Goal: Obtain resource: Obtain resource

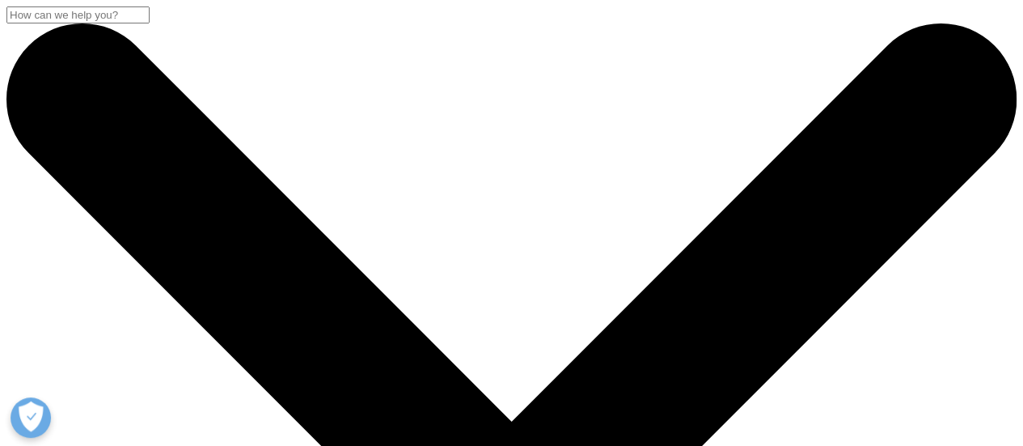
drag, startPoint x: 42, startPoint y: 210, endPoint x: 350, endPoint y: 333, distance: 331.1
drag, startPoint x: 354, startPoint y: 342, endPoint x: 18, endPoint y: 216, distance: 359.5
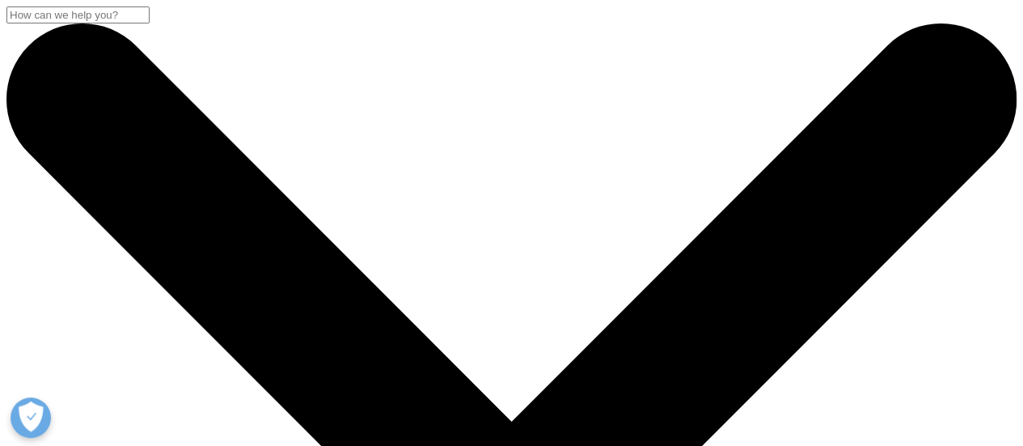
drag, startPoint x: 39, startPoint y: 201, endPoint x: 351, endPoint y: 336, distance: 340.0
drag, startPoint x: 351, startPoint y: 338, endPoint x: 0, endPoint y: 206, distance: 375.4
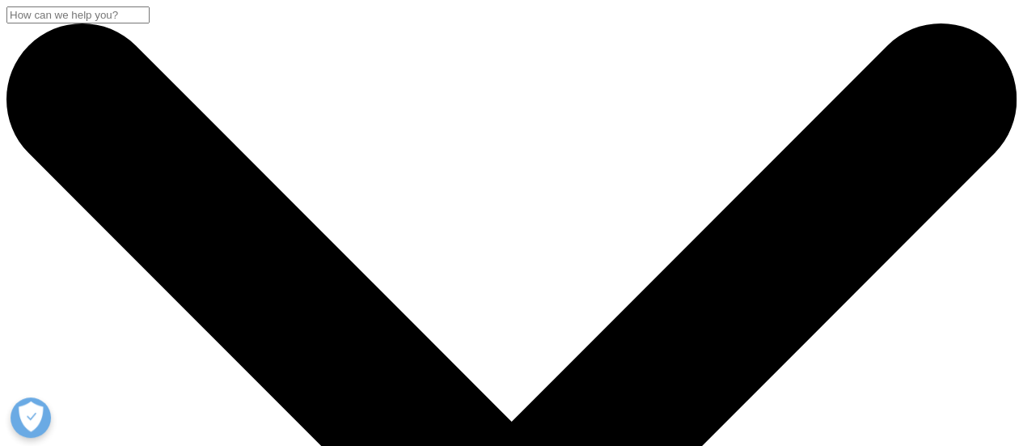
drag, startPoint x: 46, startPoint y: 201, endPoint x: 350, endPoint y: 337, distance: 332.1
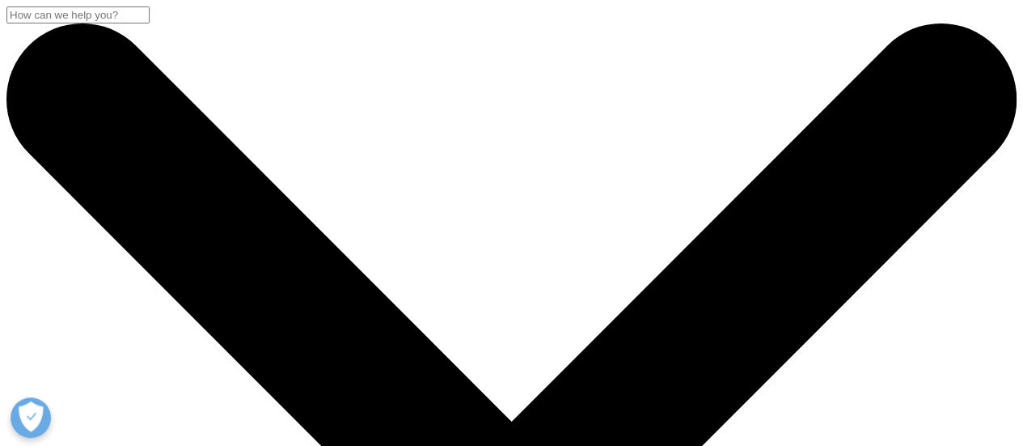
drag, startPoint x: 361, startPoint y: 343, endPoint x: 6, endPoint y: 231, distance: 371.8
drag, startPoint x: 47, startPoint y: 218, endPoint x: 375, endPoint y: 334, distance: 347.8
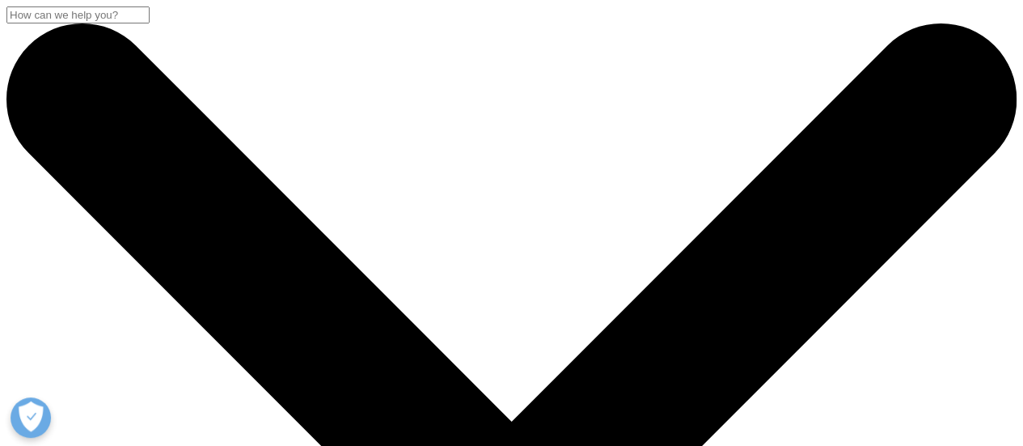
drag, startPoint x: 360, startPoint y: 347, endPoint x: 193, endPoint y: 250, distance: 192.9
drag, startPoint x: 44, startPoint y: 213, endPoint x: 347, endPoint y: 327, distance: 324.1
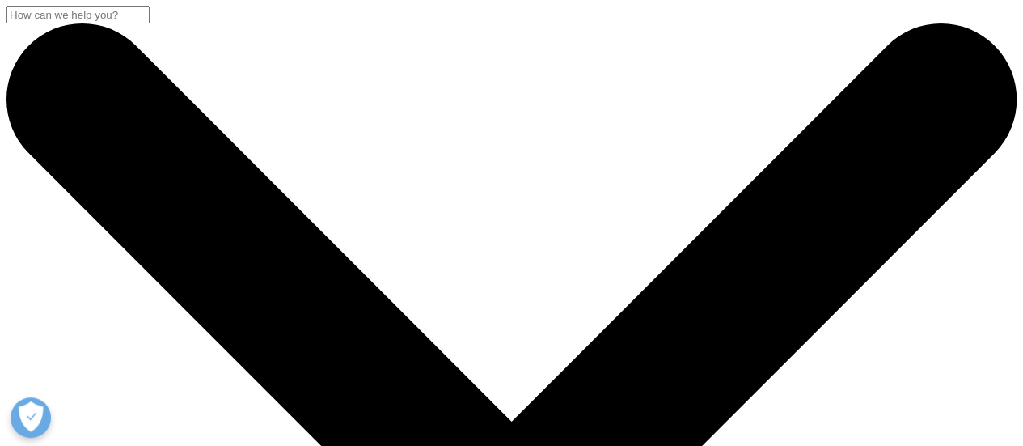
drag, startPoint x: 362, startPoint y: 338, endPoint x: 0, endPoint y: 226, distance: 379.5
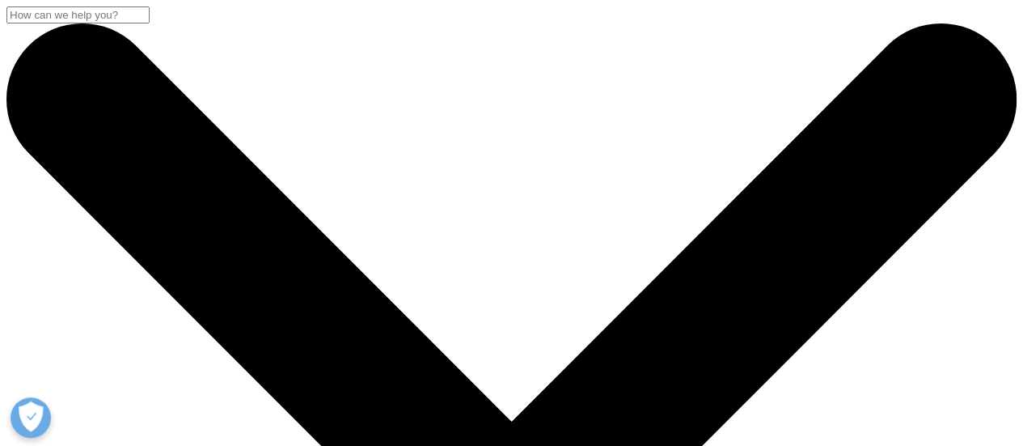
drag, startPoint x: 42, startPoint y: 214, endPoint x: 346, endPoint y: 321, distance: 322.7
drag, startPoint x: 366, startPoint y: 337, endPoint x: 8, endPoint y: 218, distance: 377.1
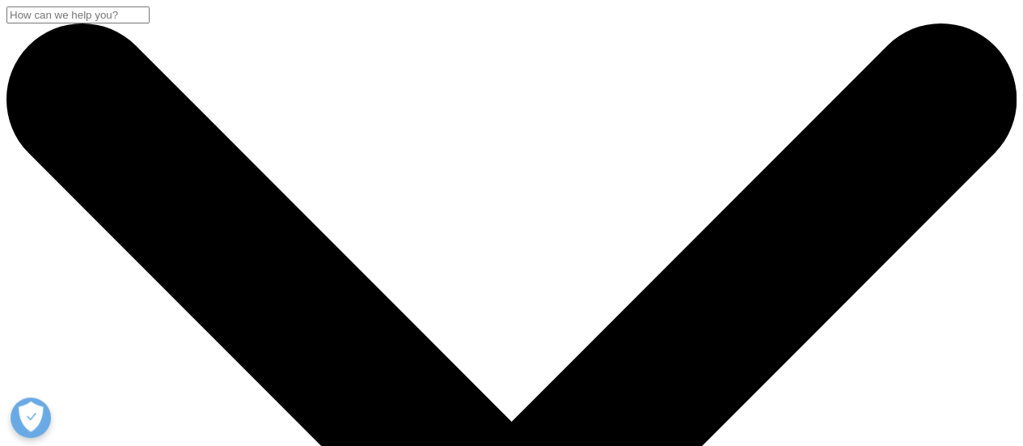
drag, startPoint x: 36, startPoint y: 211, endPoint x: 345, endPoint y: 334, distance: 332.6
drag, startPoint x: 359, startPoint y: 341, endPoint x: 28, endPoint y: 197, distance: 362.0
